Goal: Task Accomplishment & Management: Manage account settings

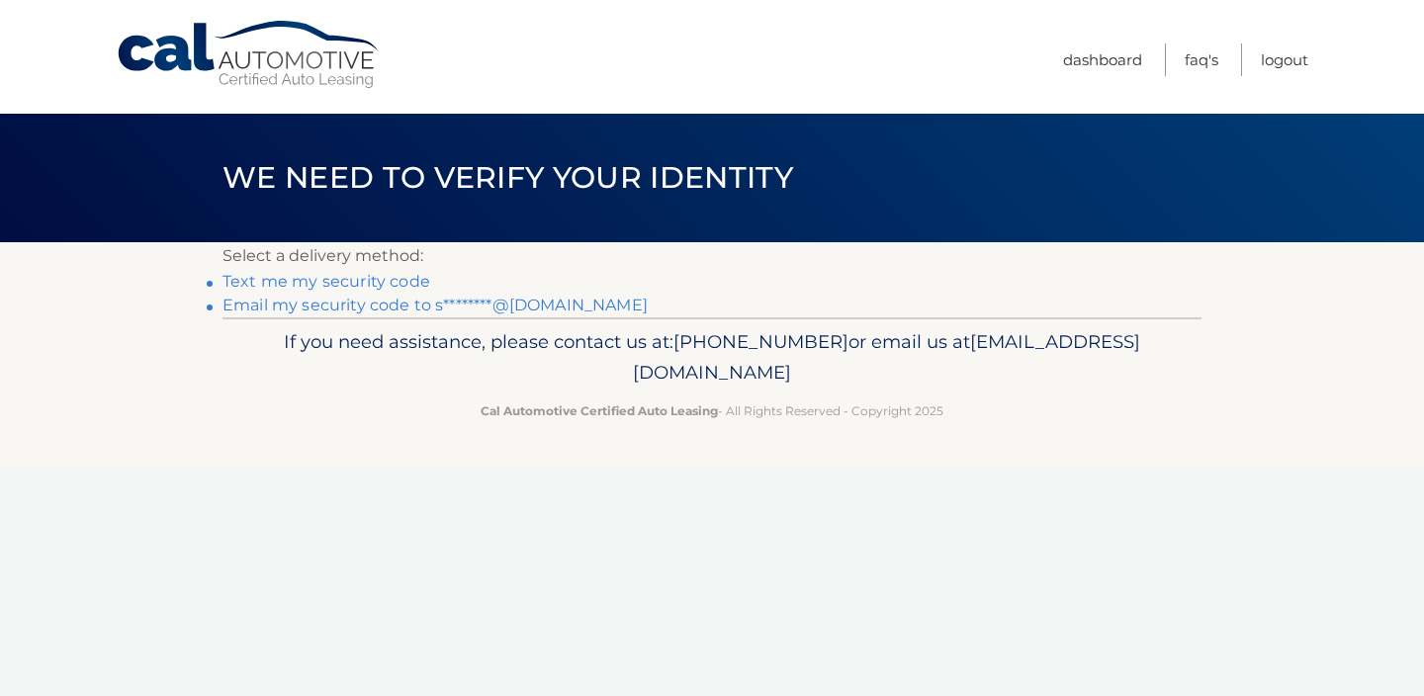
click at [371, 289] on link "Text me my security code" at bounding box center [326, 281] width 208 height 19
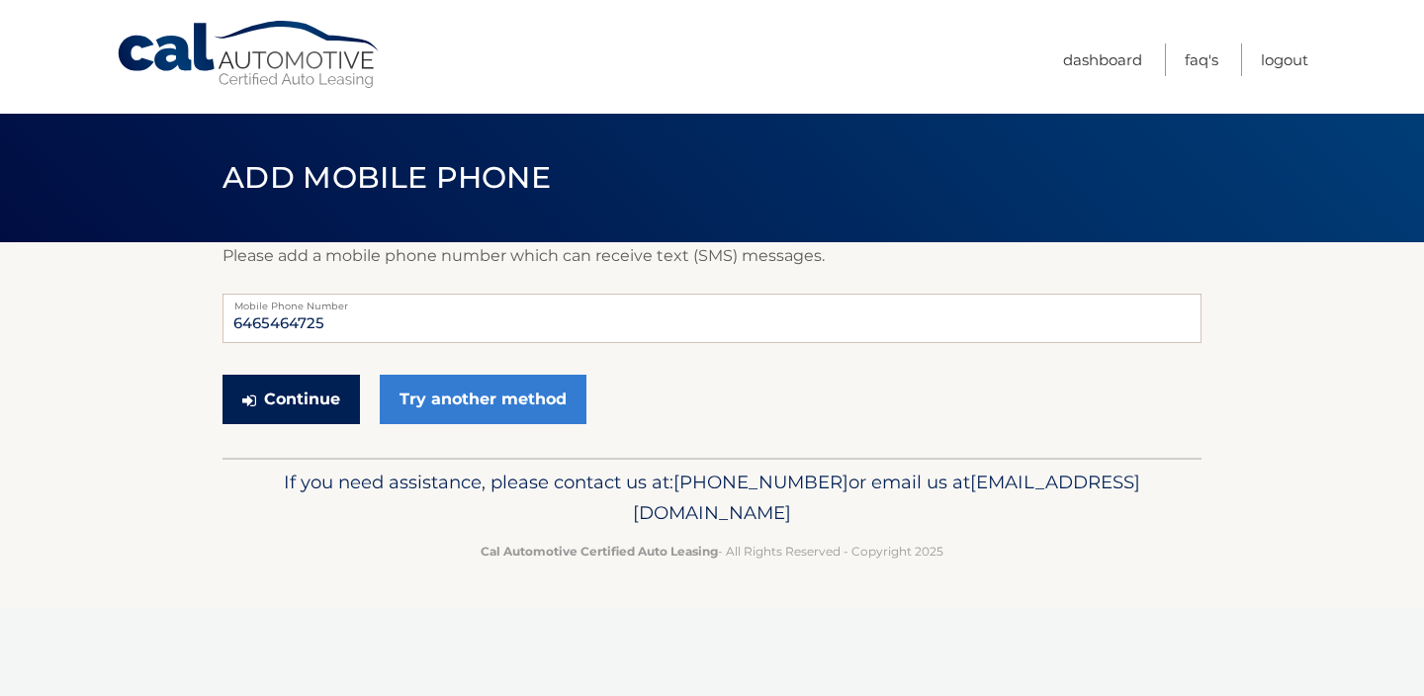
click at [301, 399] on button "Continue" at bounding box center [290, 399] width 137 height 49
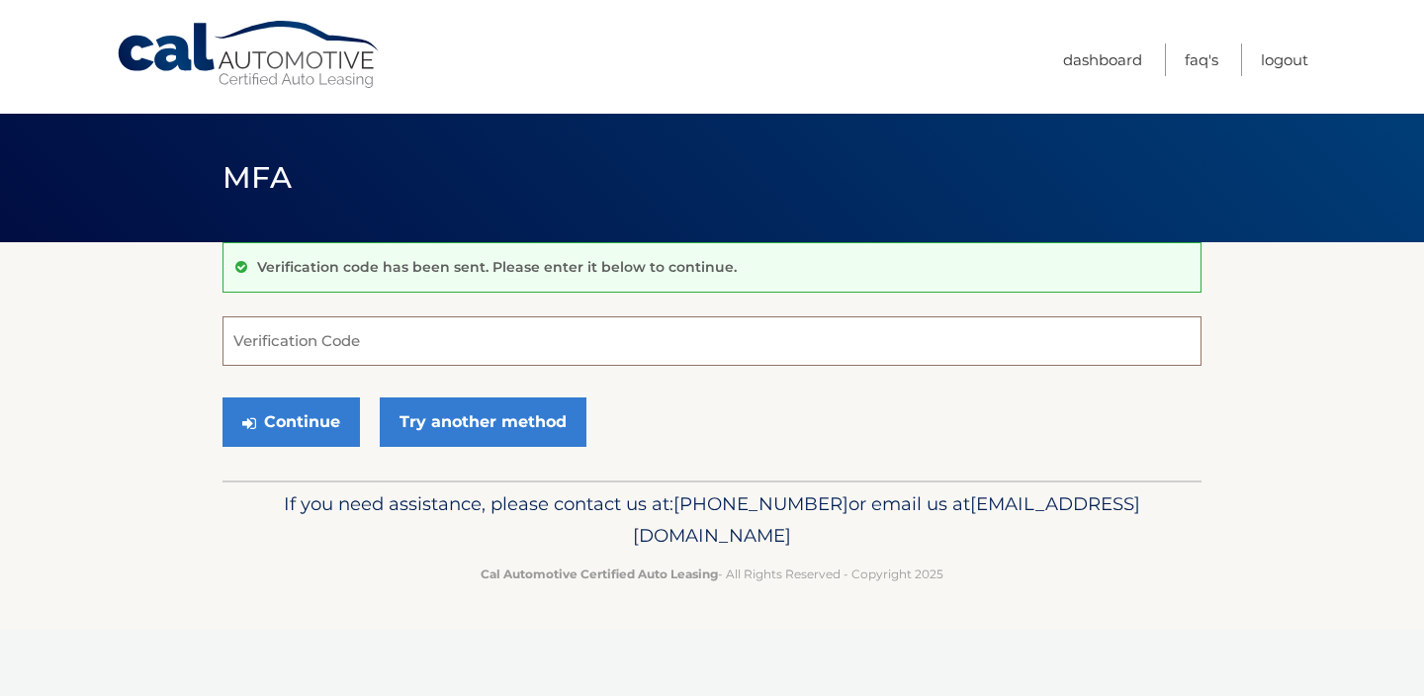
click at [386, 331] on input "Verification Code" at bounding box center [711, 340] width 979 height 49
type input "189715"
click at [302, 424] on button "Continue" at bounding box center [290, 421] width 137 height 49
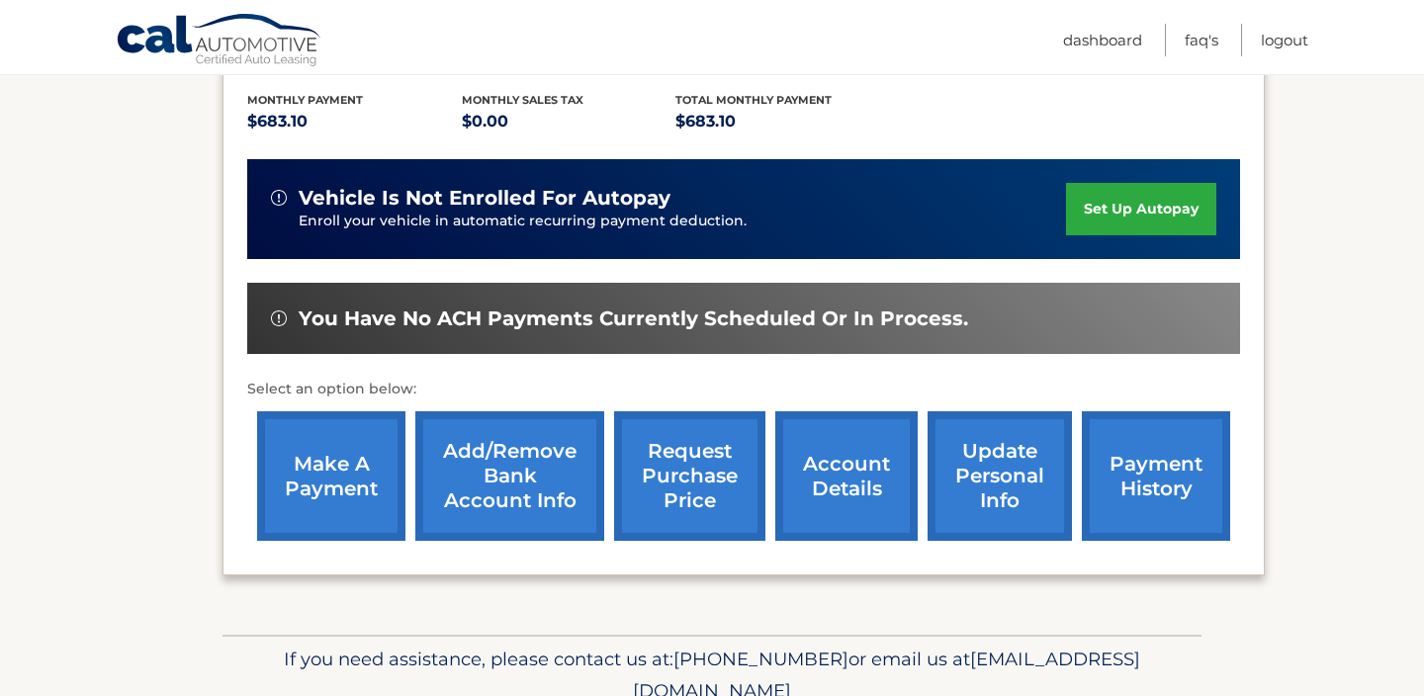
scroll to position [431, 0]
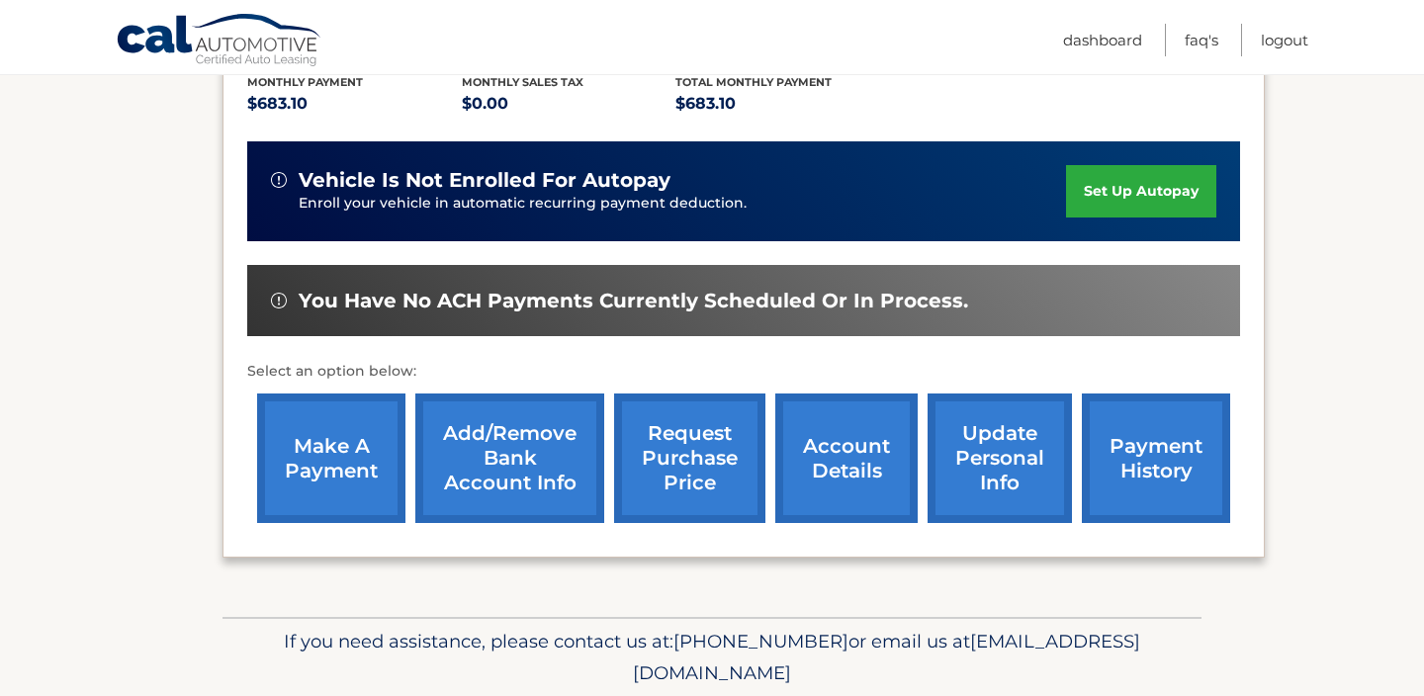
click at [308, 477] on link "make a payment" at bounding box center [331, 458] width 148 height 130
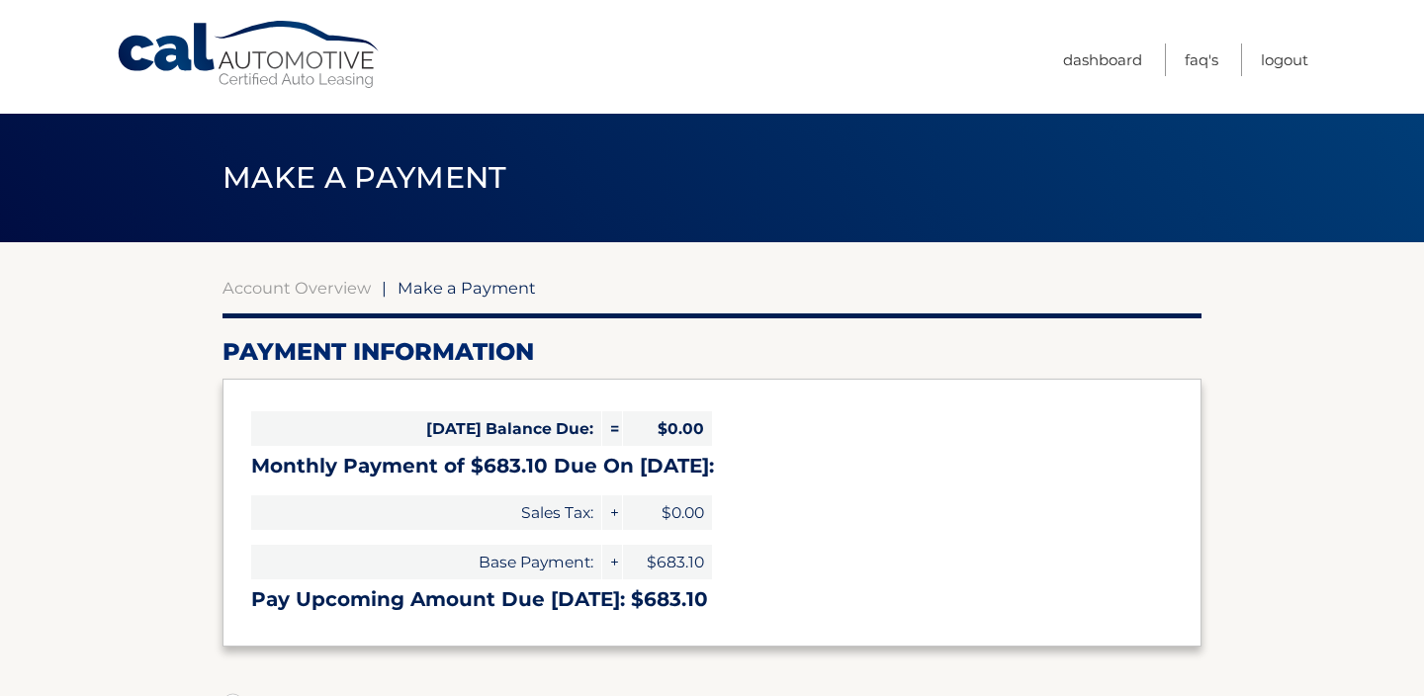
select select "NWI1YWIxNGUtZTVhMi00NjY5LTk2YzMtNDllZDRhNjkzNTYx"
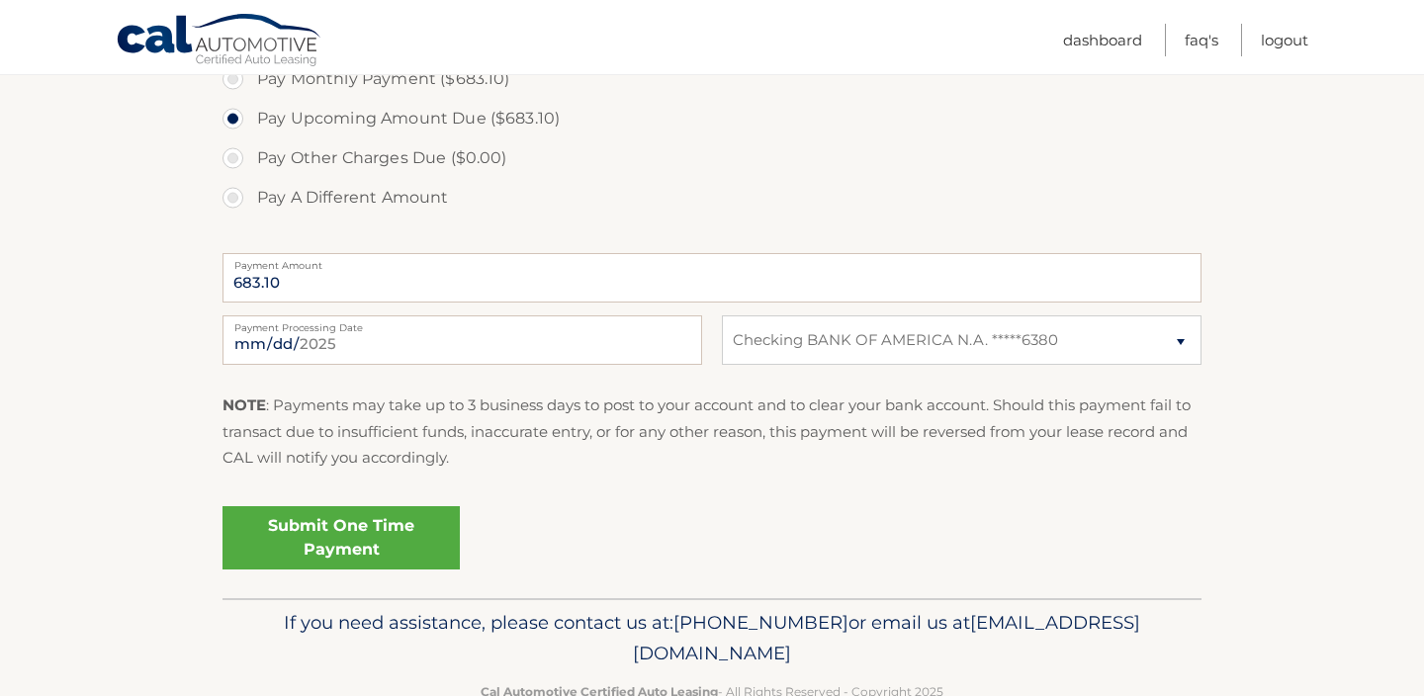
scroll to position [678, 0]
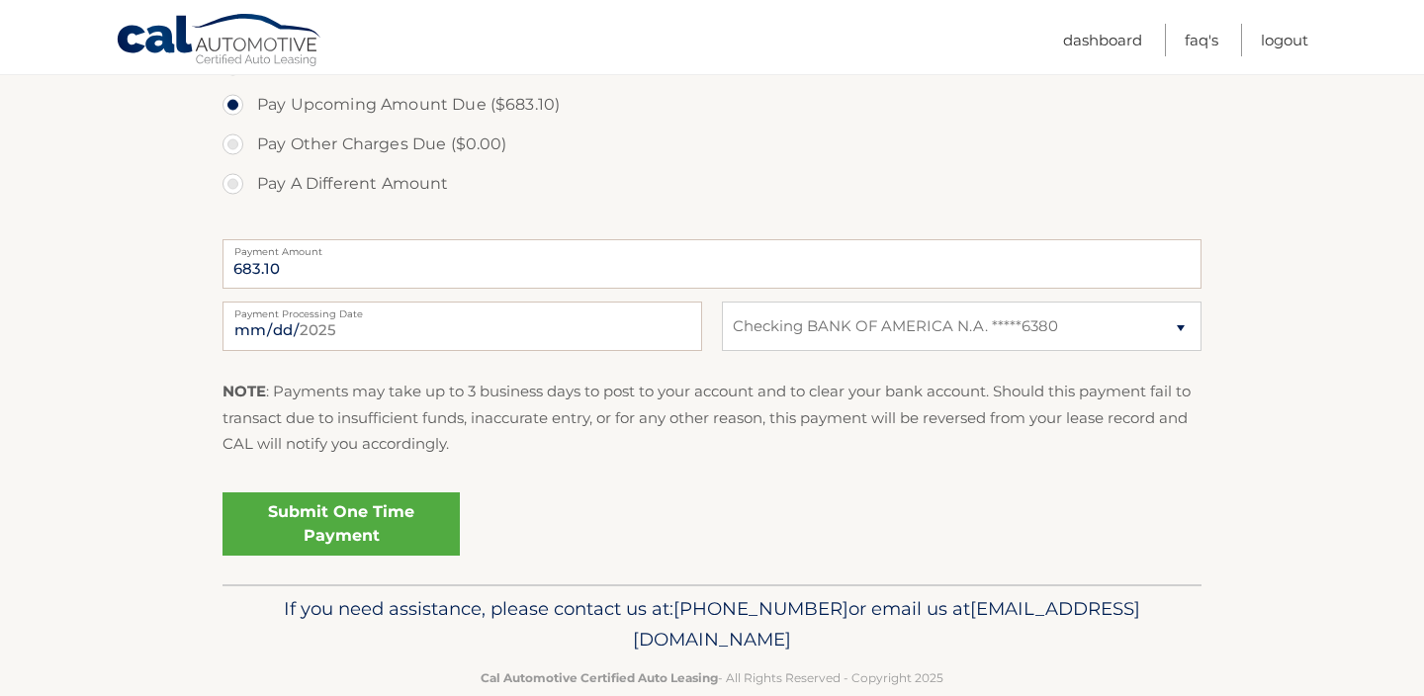
click at [331, 517] on link "Submit One Time Payment" at bounding box center [340, 523] width 237 height 63
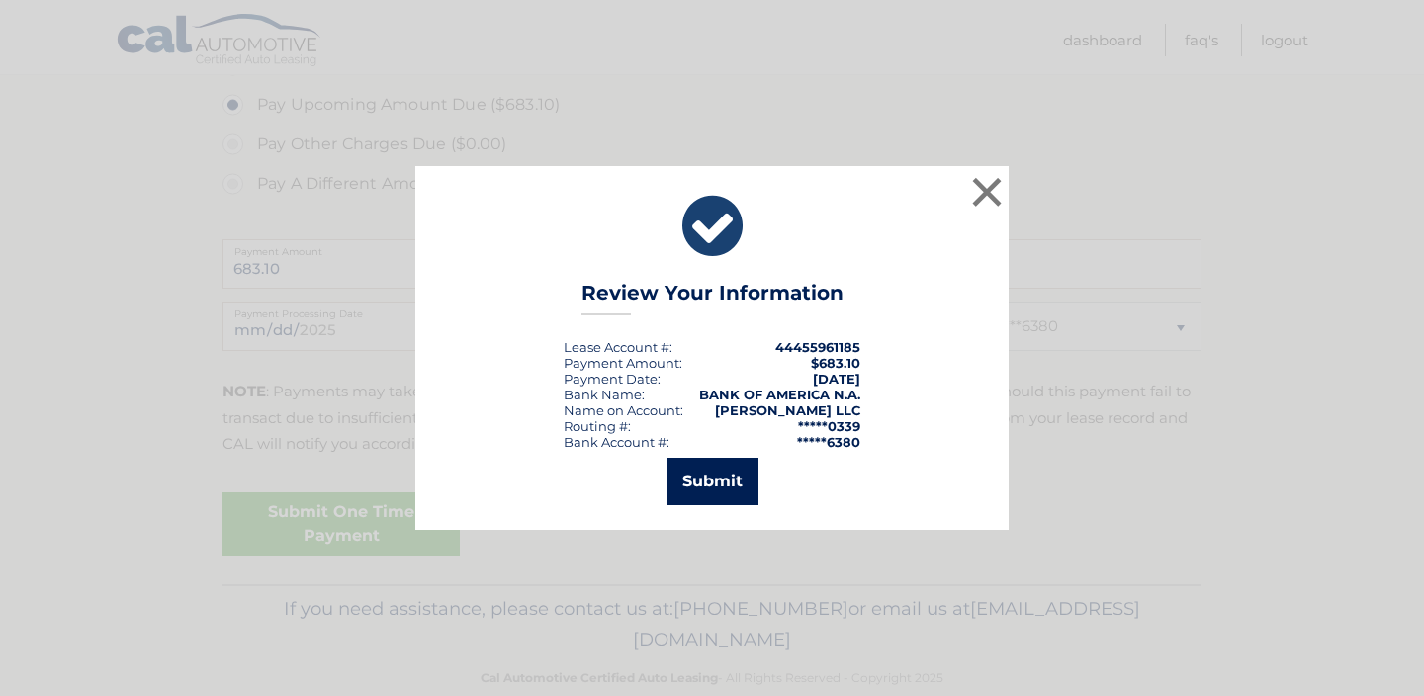
click at [724, 486] on button "Submit" at bounding box center [712, 481] width 92 height 47
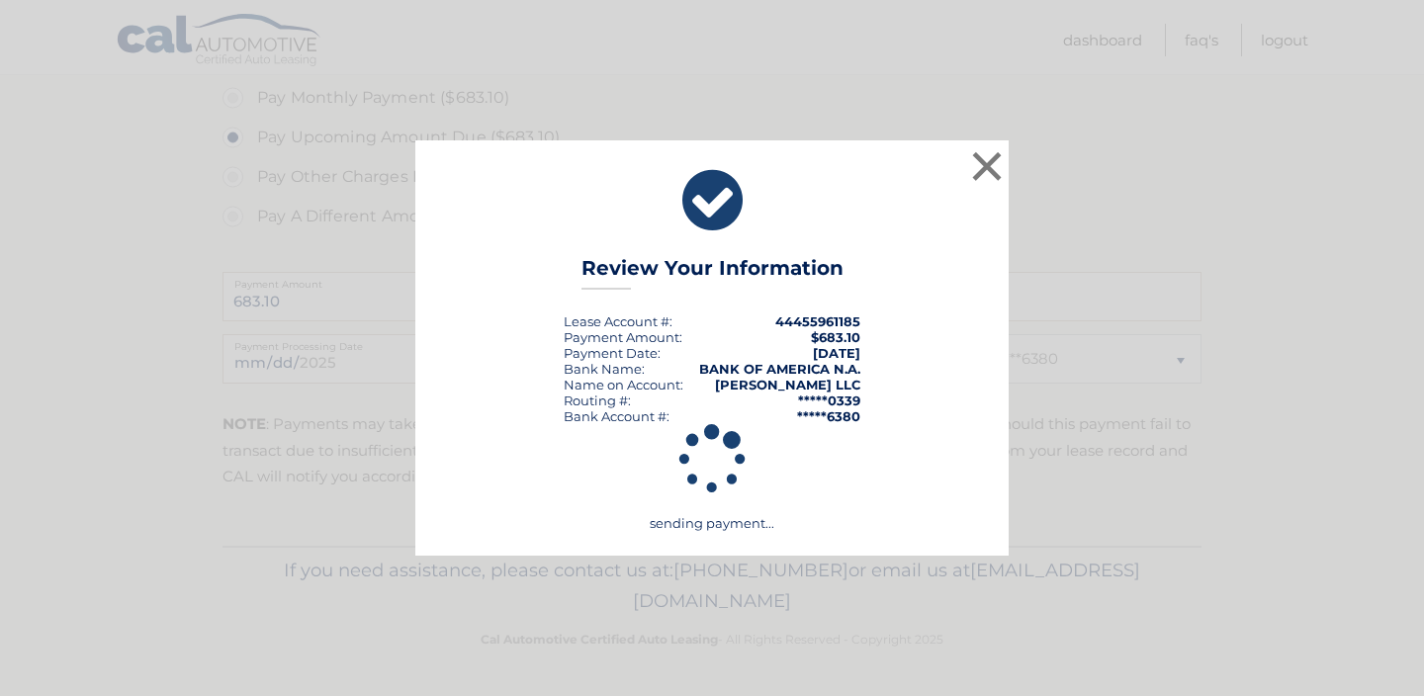
scroll to position [646, 0]
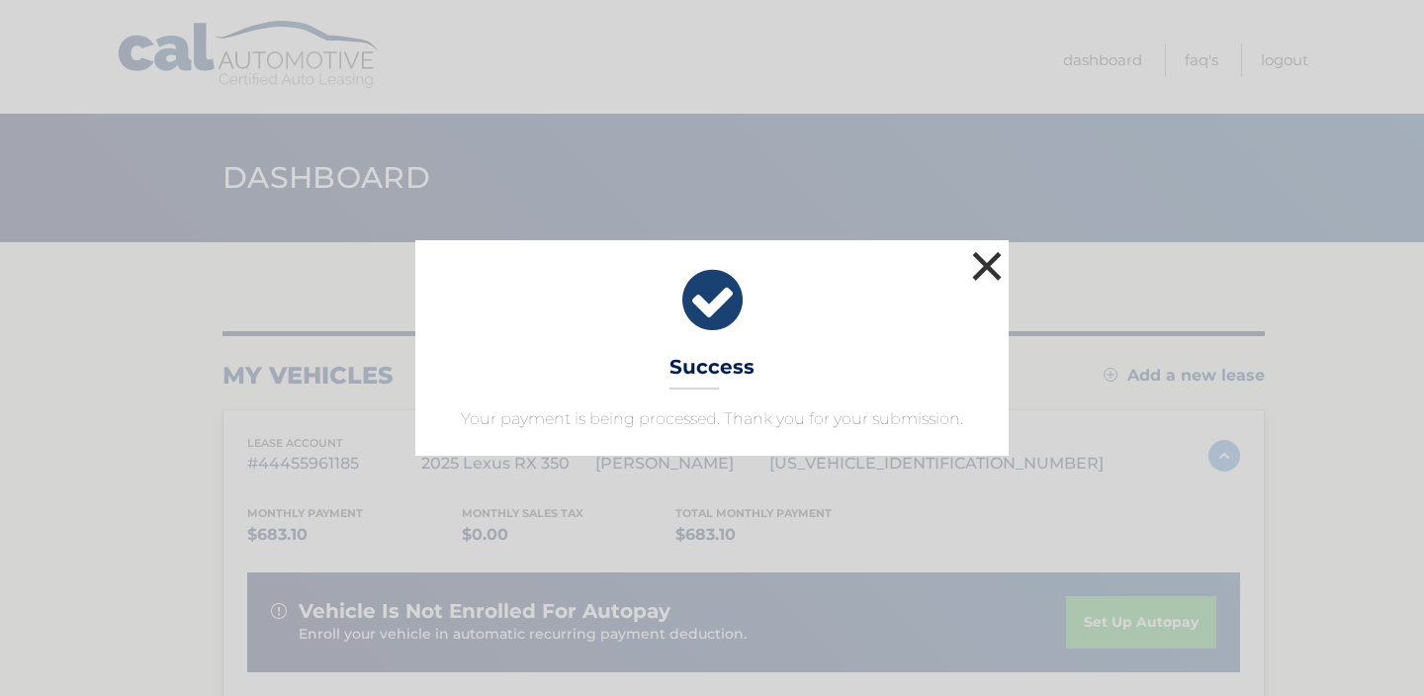
click at [986, 267] on button "×" at bounding box center [987, 266] width 40 height 40
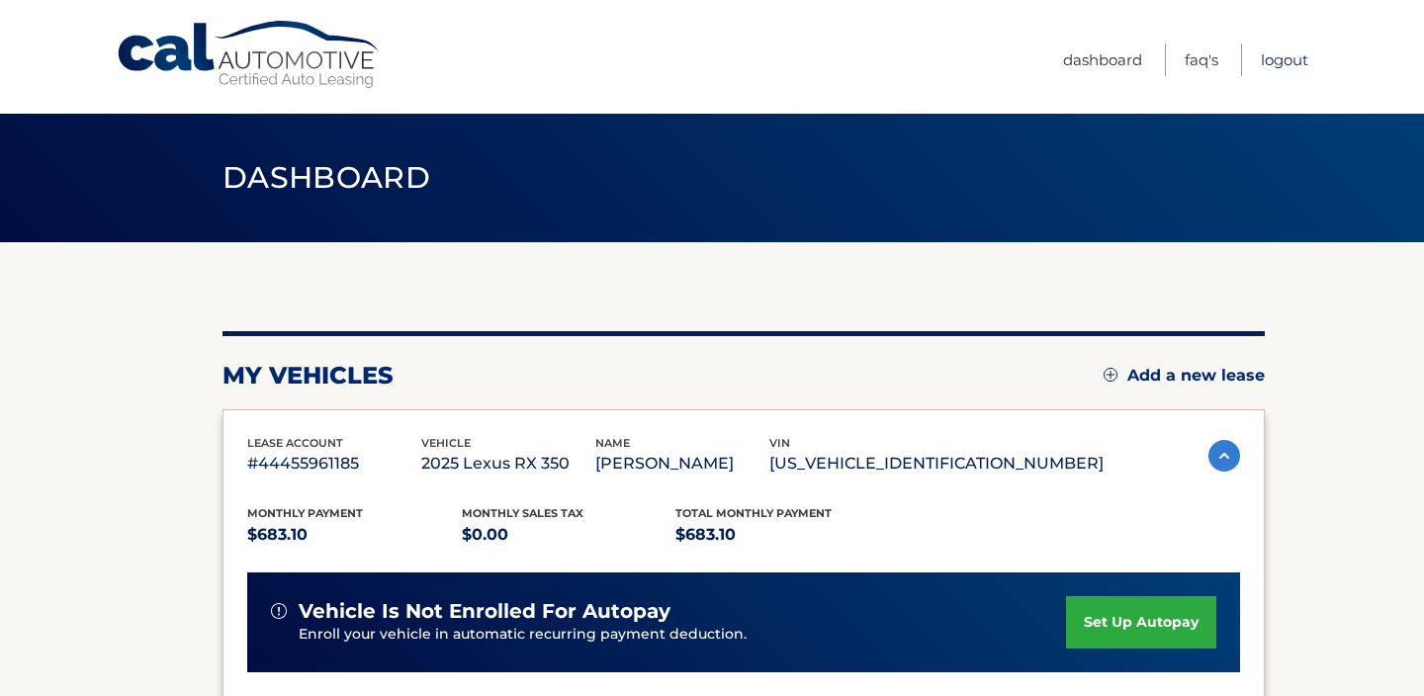
click at [1285, 61] on link "Logout" at bounding box center [1284, 60] width 47 height 33
